Goal: Navigation & Orientation: Find specific page/section

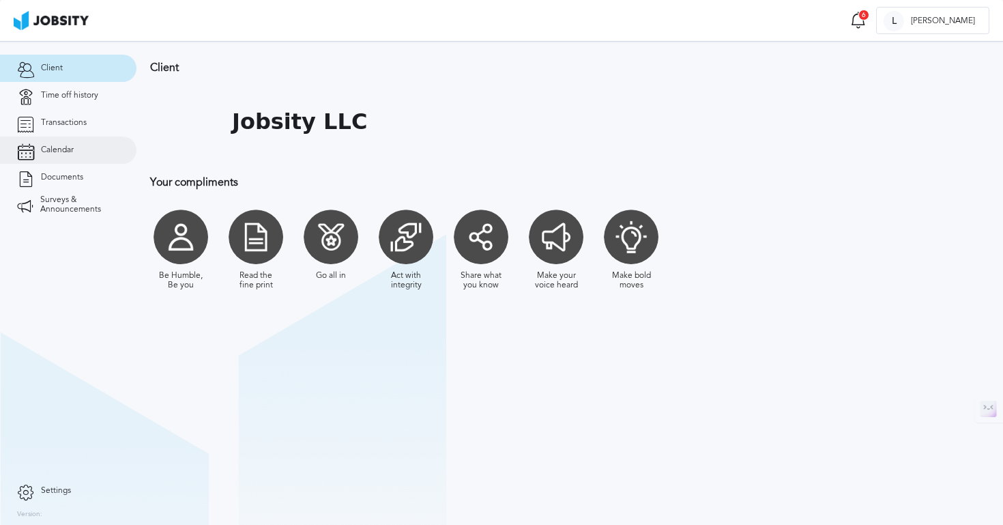
click at [72, 161] on link "Calendar" at bounding box center [68, 150] width 137 height 27
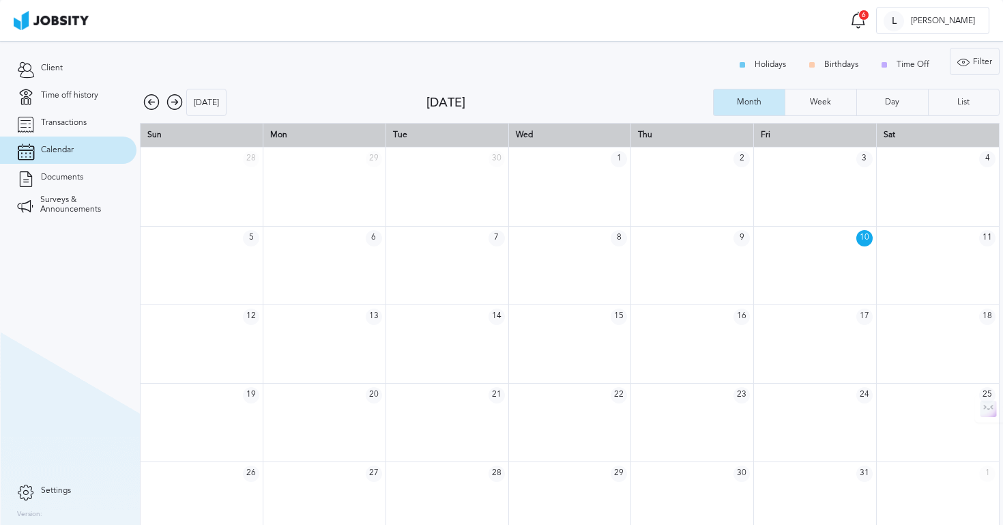
click at [154, 103] on icon at bounding box center [151, 102] width 16 height 16
click at [152, 100] on icon at bounding box center [151, 102] width 16 height 16
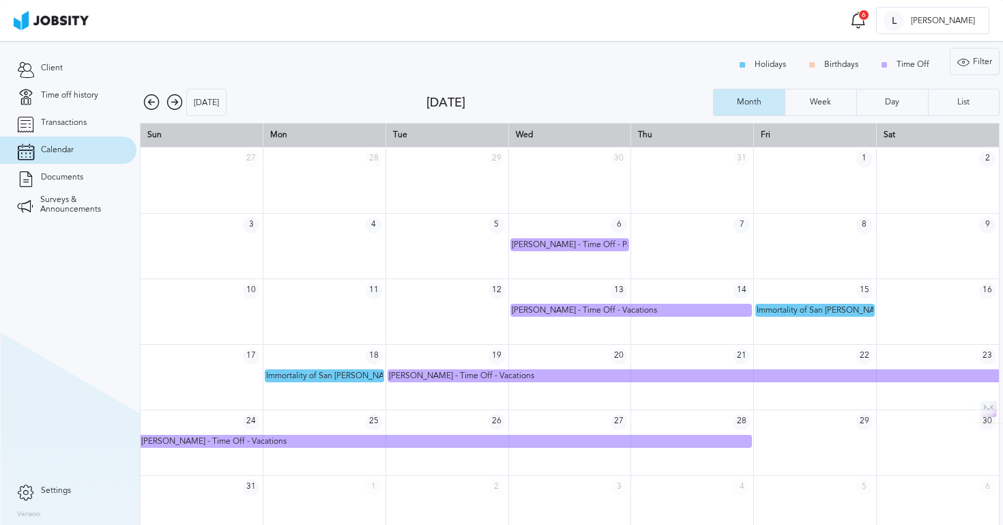
drag, startPoint x: 202, startPoint y: 47, endPoint x: 180, endPoint y: 91, distance: 49.5
click at [180, 91] on div "[DATE]" at bounding box center [283, 102] width 287 height 27
click at [177, 102] on icon at bounding box center [175, 102] width 16 height 16
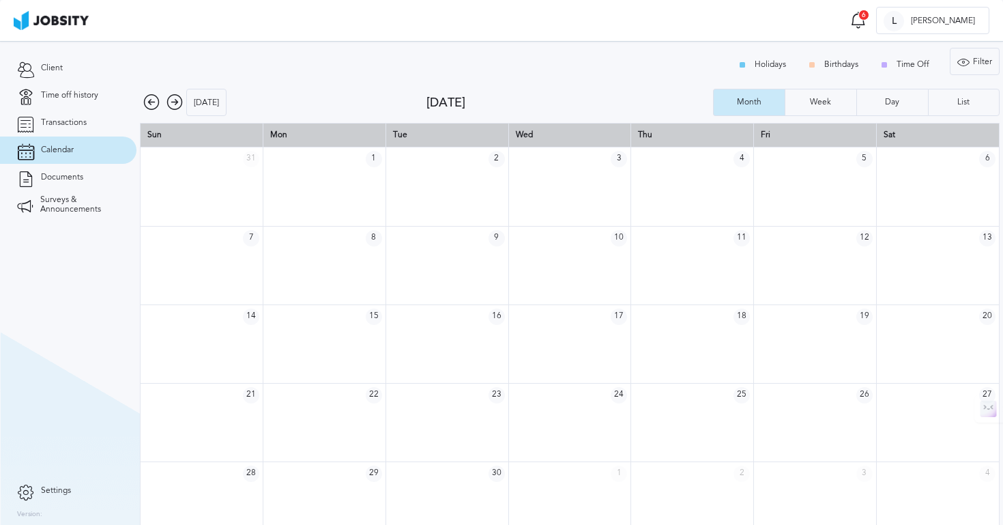
click at [173, 100] on icon at bounding box center [175, 102] width 16 height 16
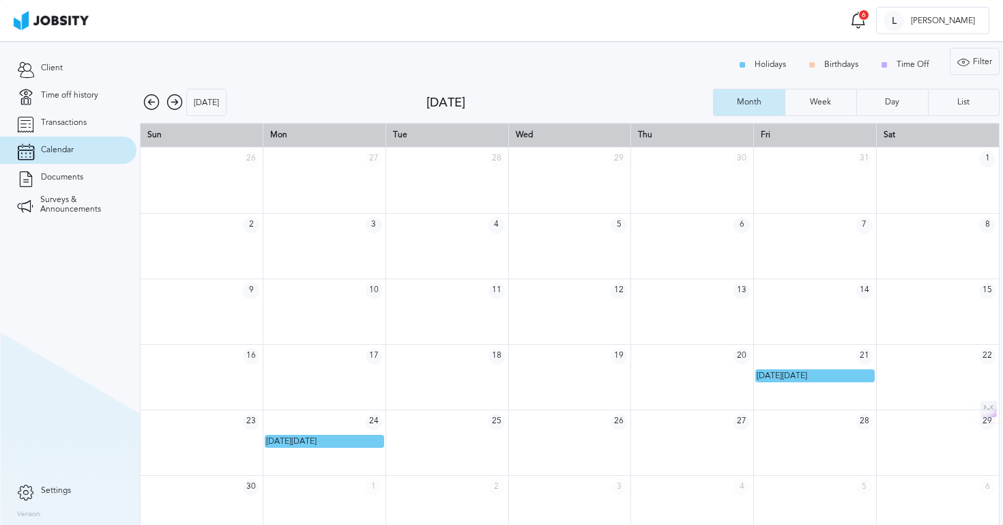
click at [156, 102] on icon at bounding box center [151, 102] width 16 height 16
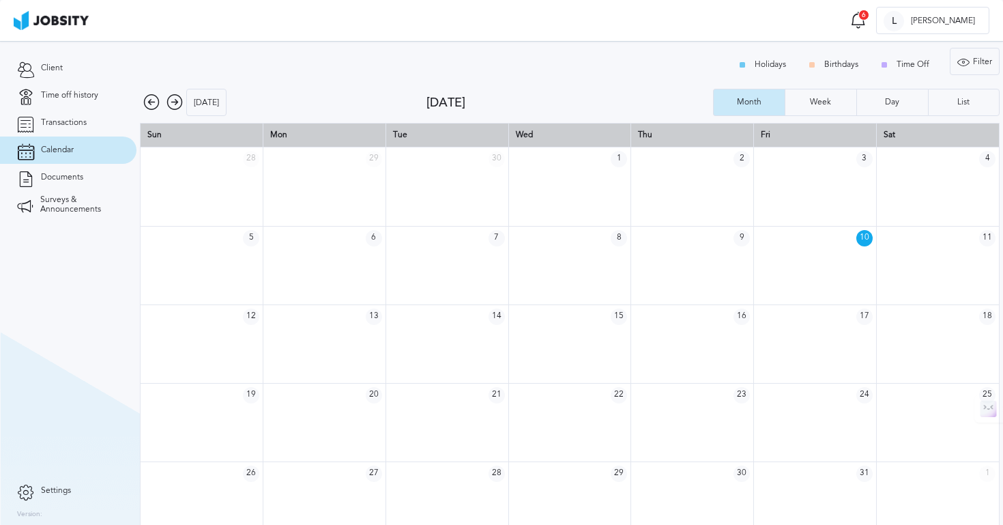
click at [178, 102] on icon at bounding box center [175, 102] width 16 height 16
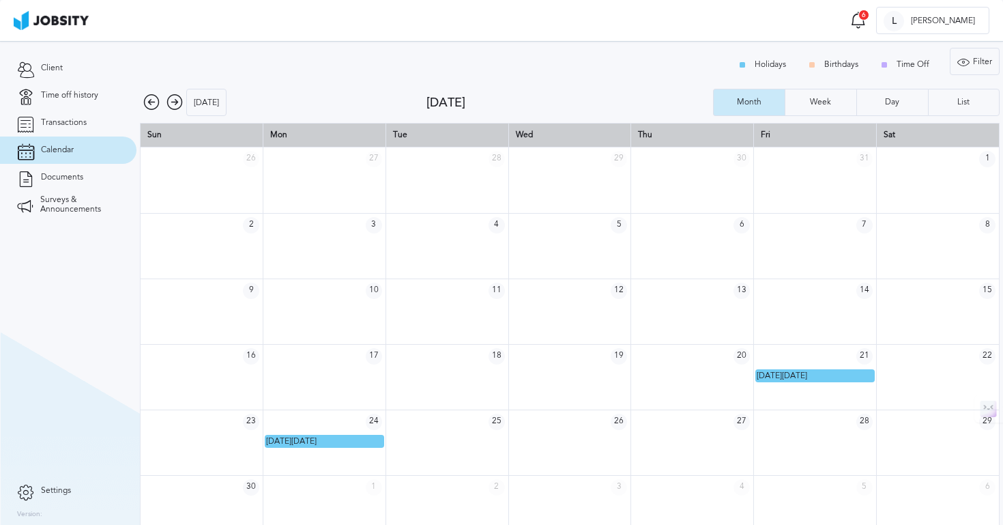
click at [184, 108] on div "[DATE]" at bounding box center [283, 102] width 287 height 27
click at [180, 104] on icon at bounding box center [175, 102] width 16 height 16
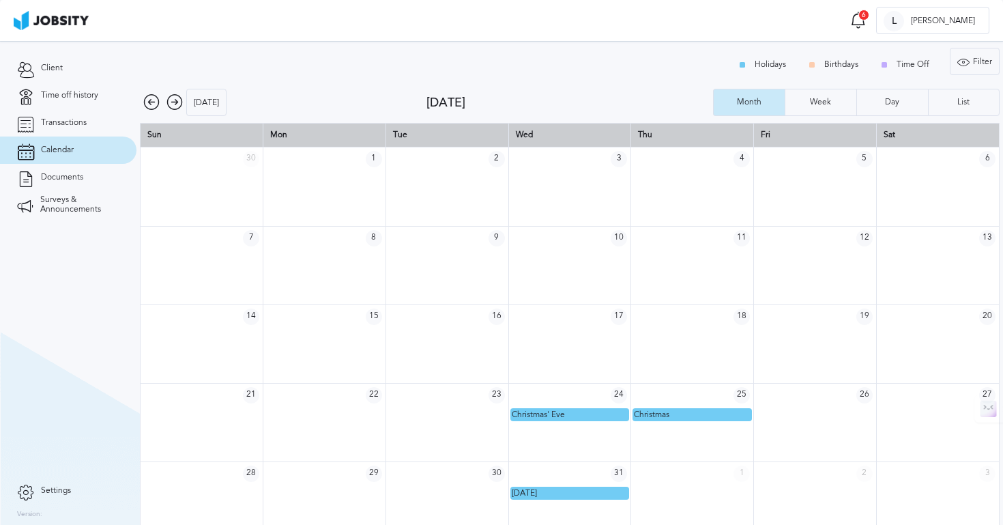
click at [146, 109] on icon at bounding box center [151, 102] width 16 height 16
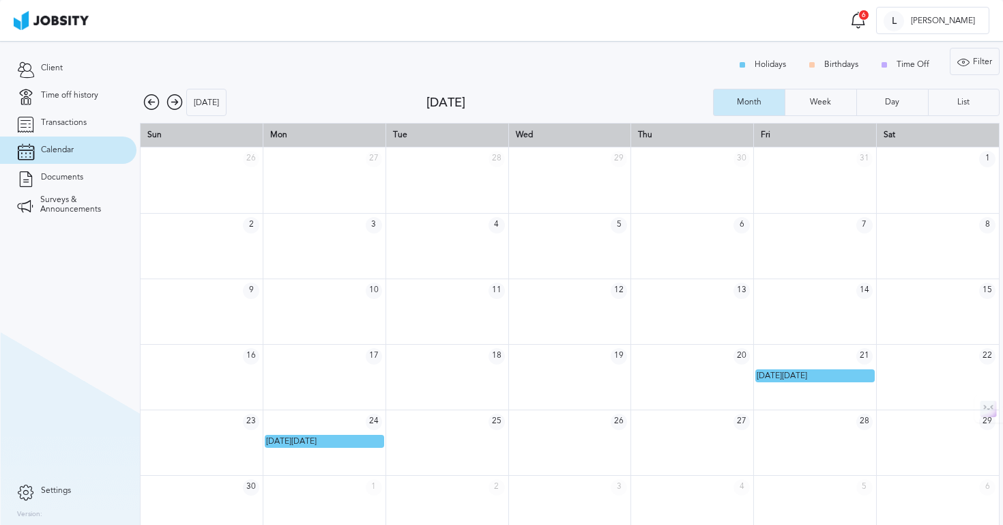
click at [146, 109] on icon at bounding box center [151, 102] width 16 height 16
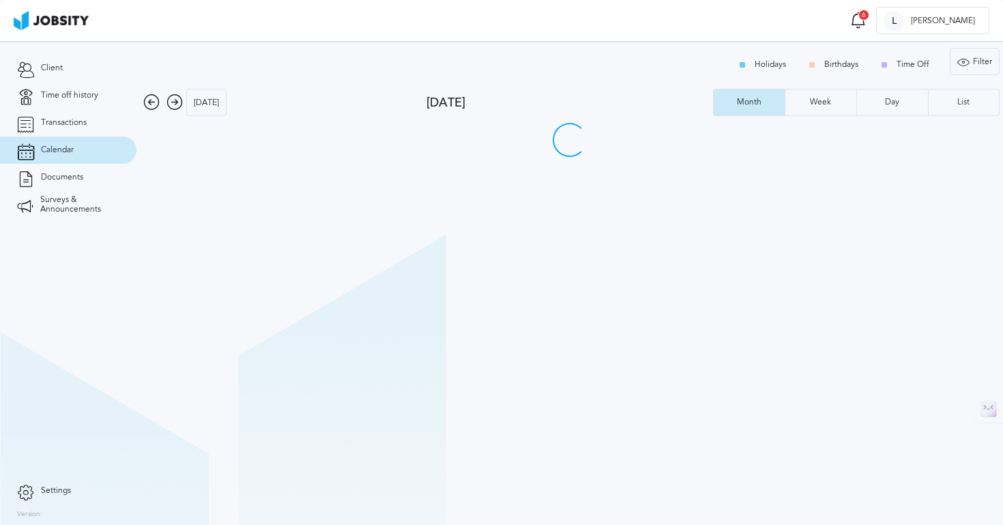
click at [146, 109] on icon at bounding box center [151, 102] width 16 height 16
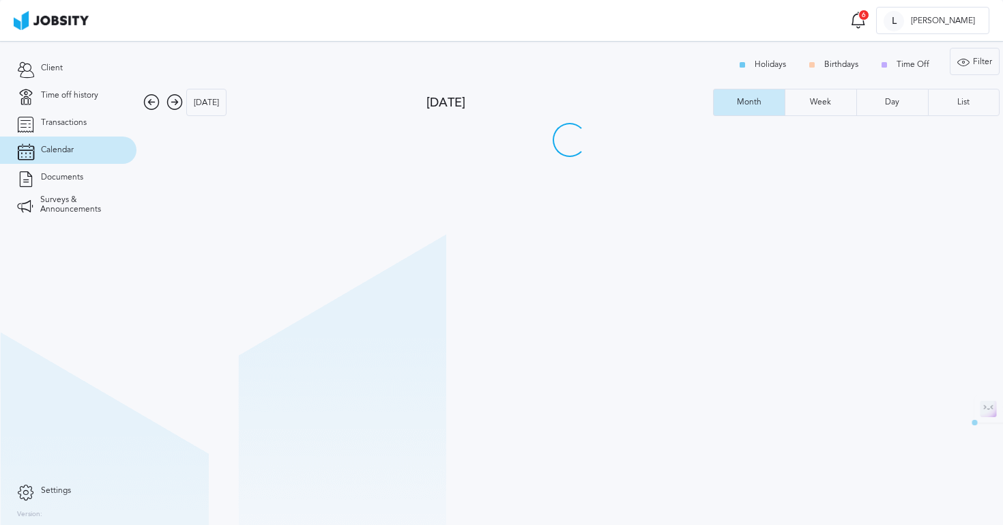
click at [146, 109] on icon at bounding box center [151, 102] width 16 height 16
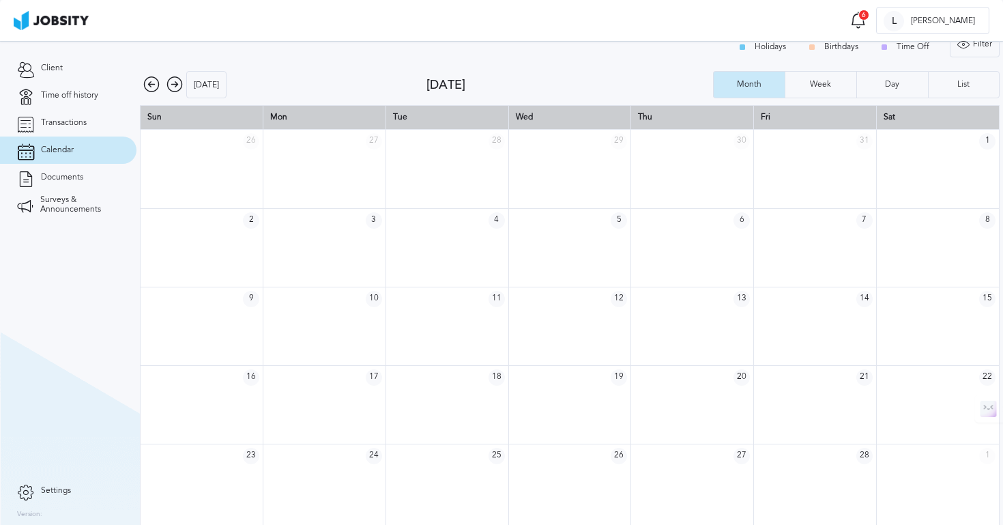
scroll to position [18, 0]
click at [180, 85] on icon at bounding box center [175, 84] width 16 height 16
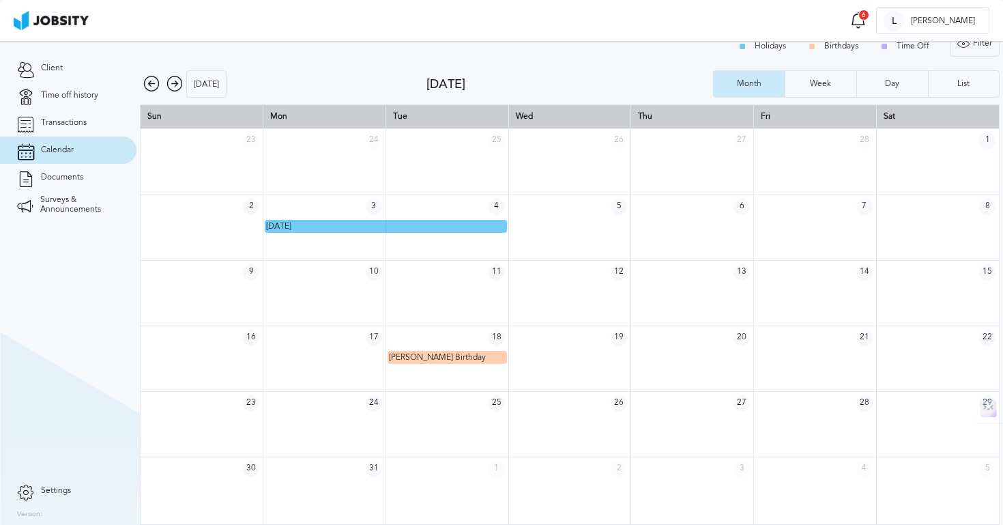
click at [180, 85] on icon at bounding box center [175, 84] width 16 height 16
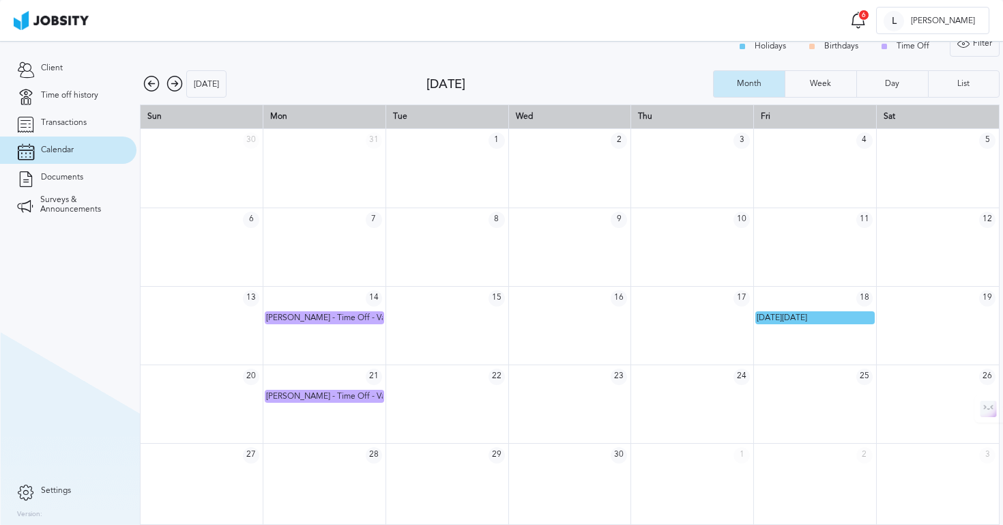
click at [180, 85] on icon at bounding box center [175, 84] width 16 height 16
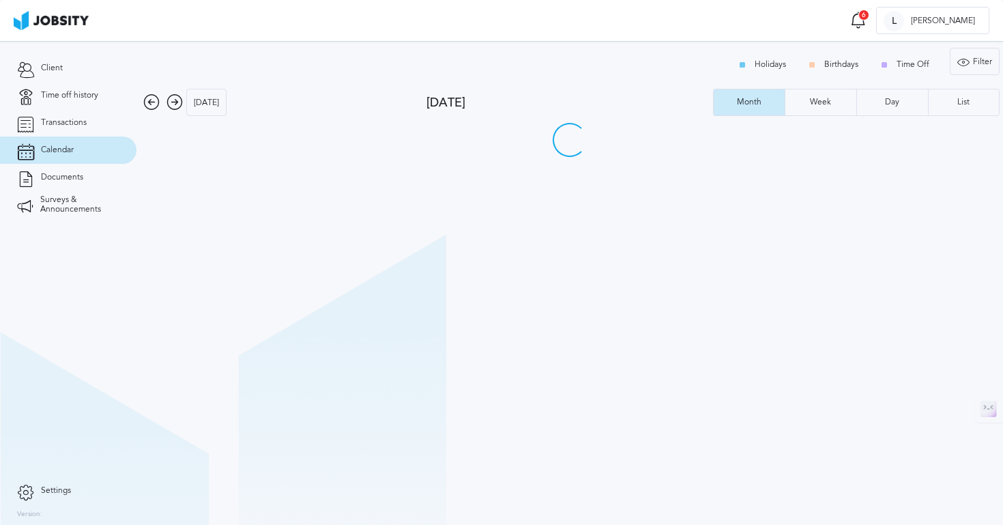
scroll to position [0, 0]
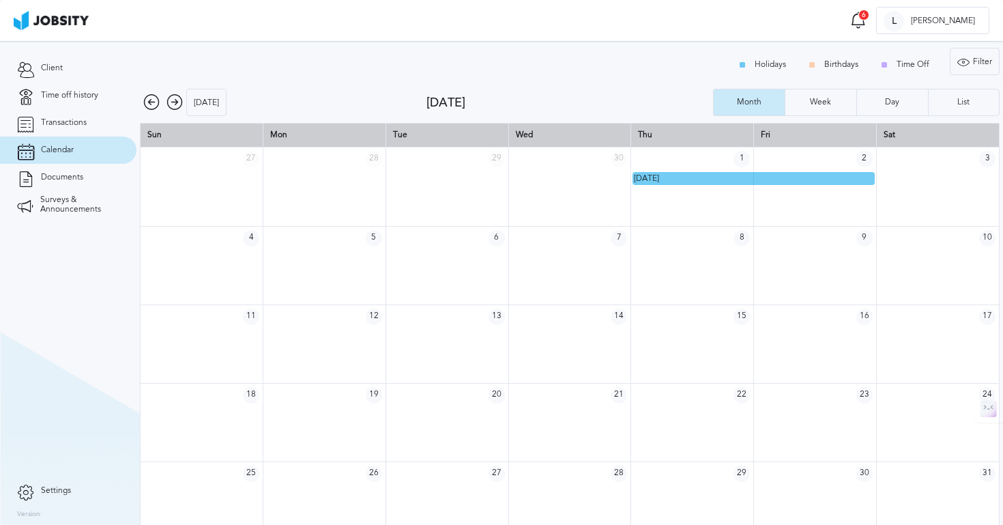
click at [180, 99] on icon at bounding box center [175, 102] width 16 height 16
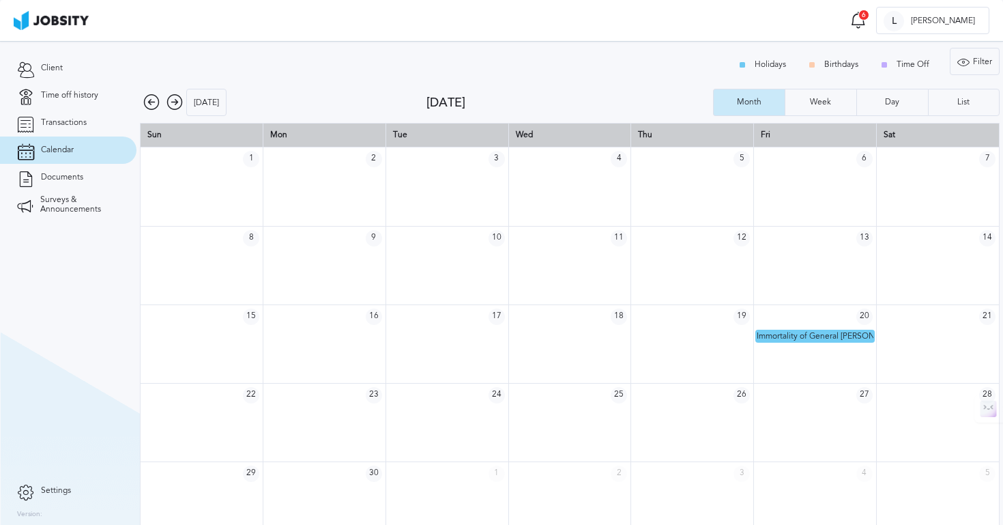
click at [180, 99] on icon at bounding box center [175, 102] width 16 height 16
click at [179, 99] on icon at bounding box center [175, 102] width 16 height 16
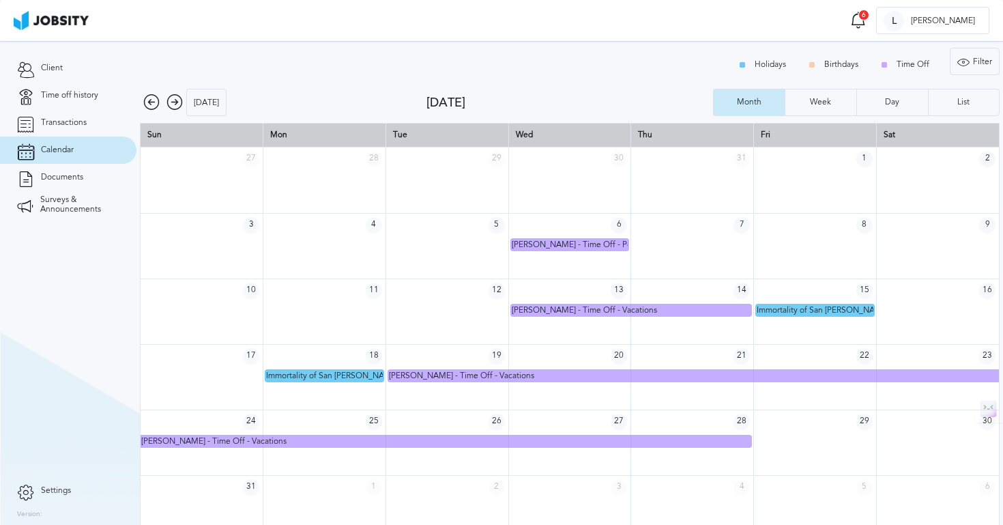
click at [179, 99] on icon at bounding box center [175, 102] width 16 height 16
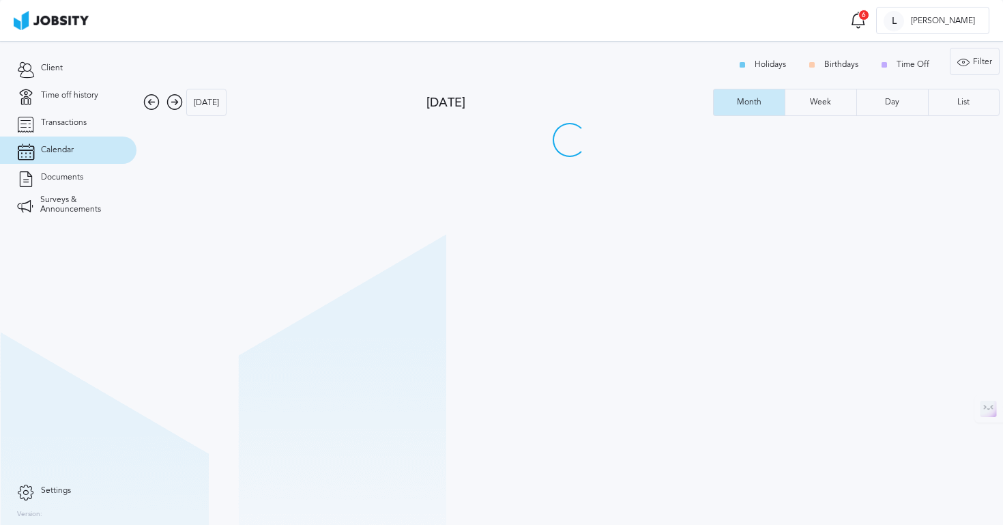
click at [146, 104] on icon at bounding box center [151, 102] width 16 height 16
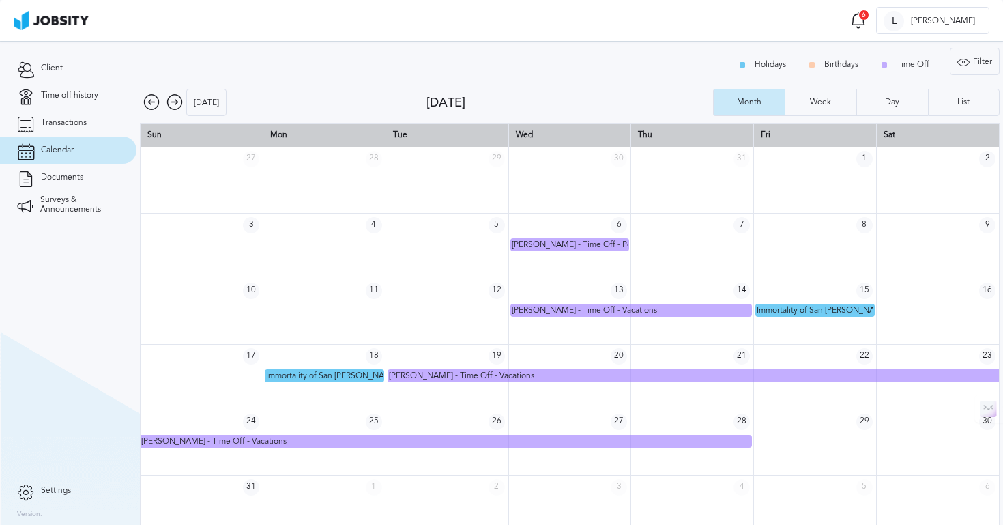
click at [173, 104] on icon at bounding box center [175, 102] width 16 height 16
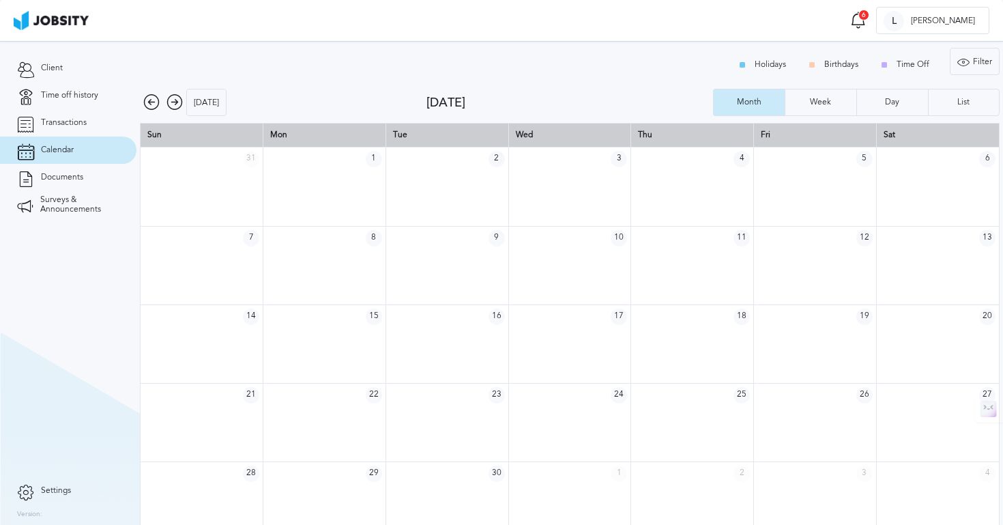
click at [173, 104] on icon at bounding box center [175, 102] width 16 height 16
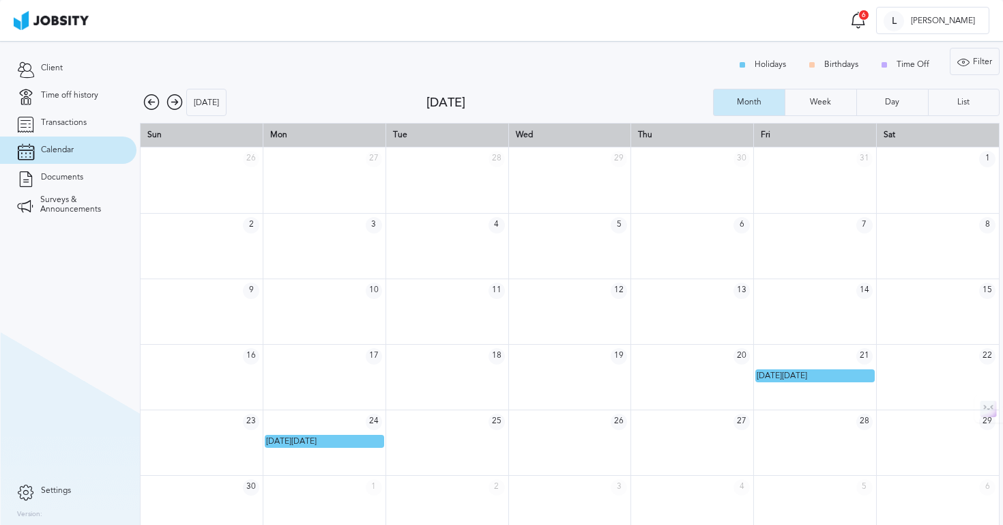
click at [173, 104] on icon at bounding box center [175, 102] width 16 height 16
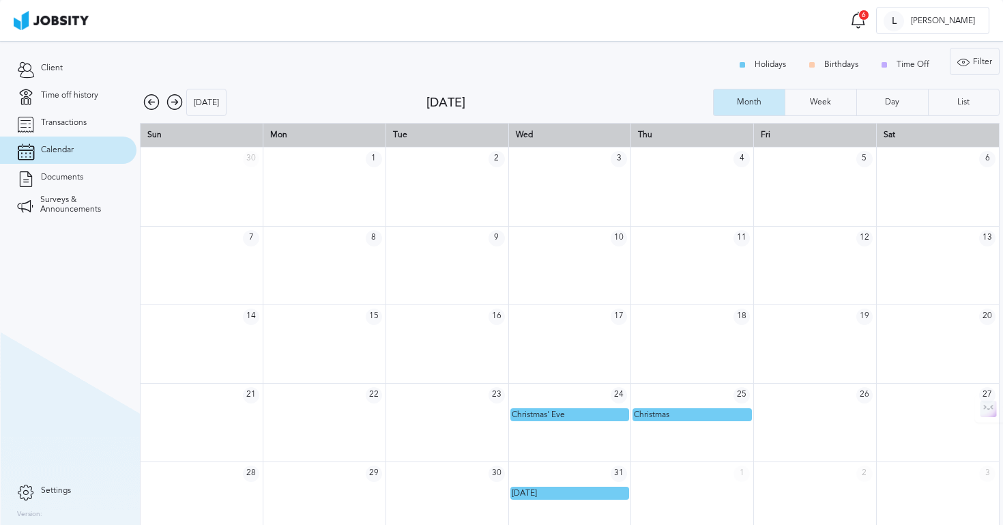
click at [168, 101] on icon at bounding box center [175, 102] width 16 height 16
